Goal: Check status: Check status

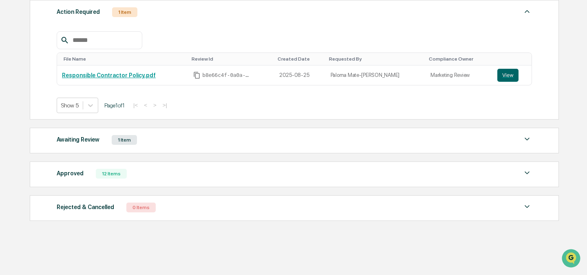
scroll to position [124, 0]
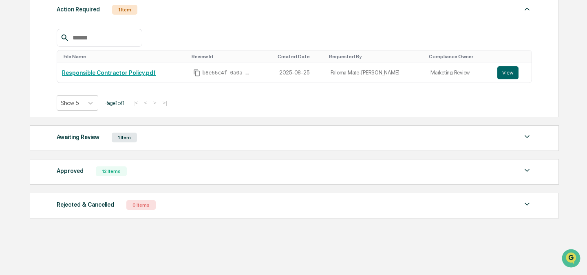
click at [169, 166] on div "Approved 12 Items" at bounding box center [294, 171] width 475 height 11
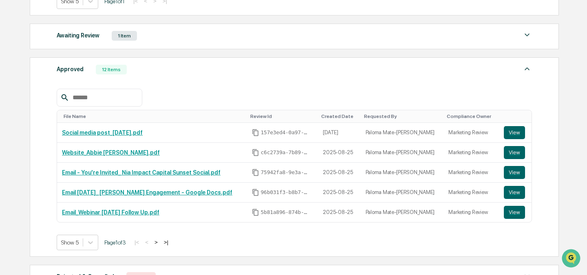
scroll to position [229, 0]
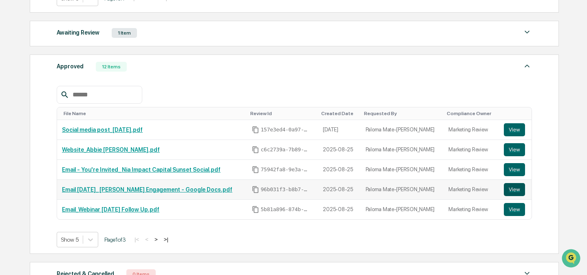
click at [511, 189] on button "View" at bounding box center [514, 189] width 21 height 13
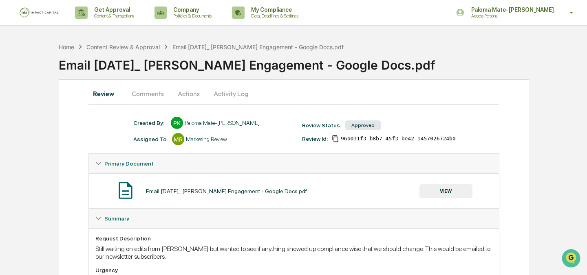
click at [435, 193] on button "VIEW" at bounding box center [445, 192] width 53 height 14
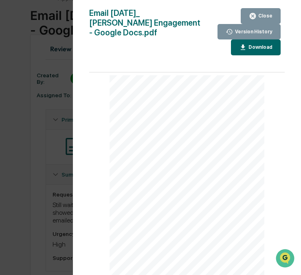
scroll to position [47, 0]
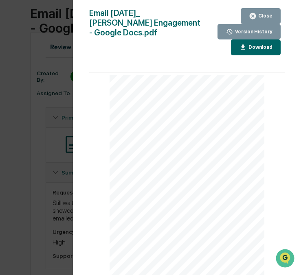
click at [256, 9] on button "Close" at bounding box center [261, 16] width 40 height 16
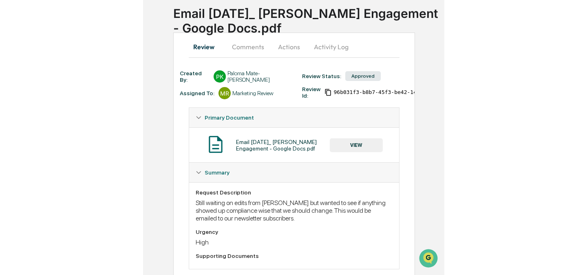
scroll to position [0, 0]
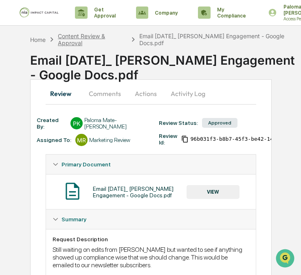
click at [88, 38] on div "Content Review & Approval" at bounding box center [92, 40] width 69 height 14
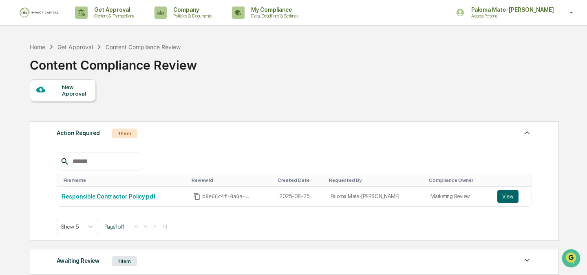
click at [126, 46] on div "Content Compliance Review" at bounding box center [143, 47] width 75 height 7
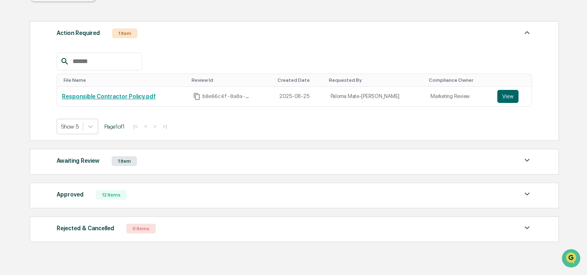
scroll to position [103, 0]
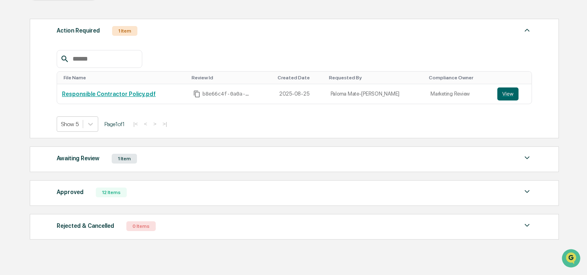
click at [130, 163] on div "1 Item" at bounding box center [124, 159] width 25 height 10
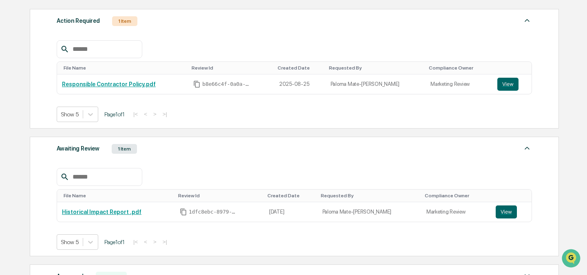
scroll to position [115, 0]
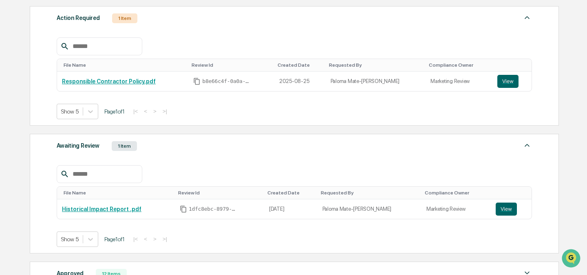
click at [163, 148] on div "Awaiting Review 1 Item" at bounding box center [294, 146] width 475 height 11
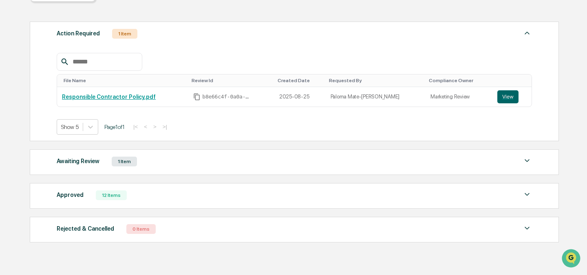
scroll to position [98, 0]
